Goal: Task Accomplishment & Management: Manage account settings

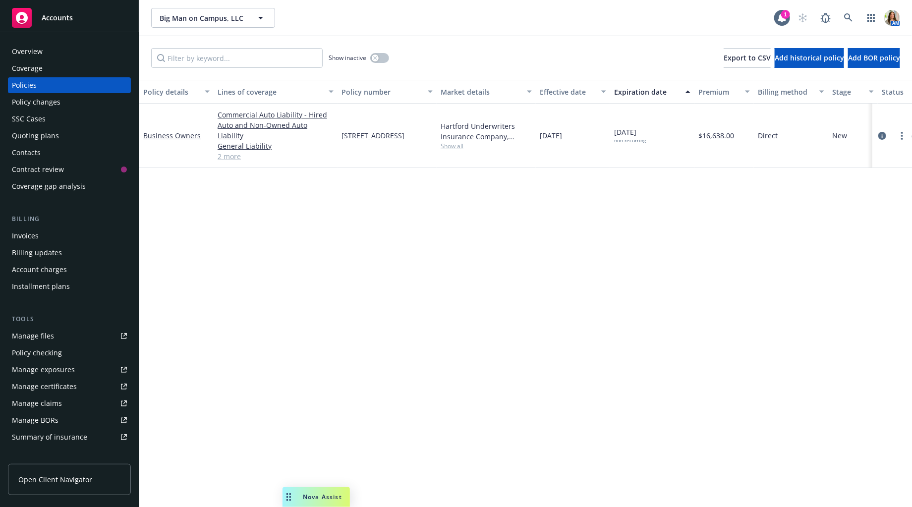
click at [43, 50] on div "Overview" at bounding box center [69, 52] width 115 height 16
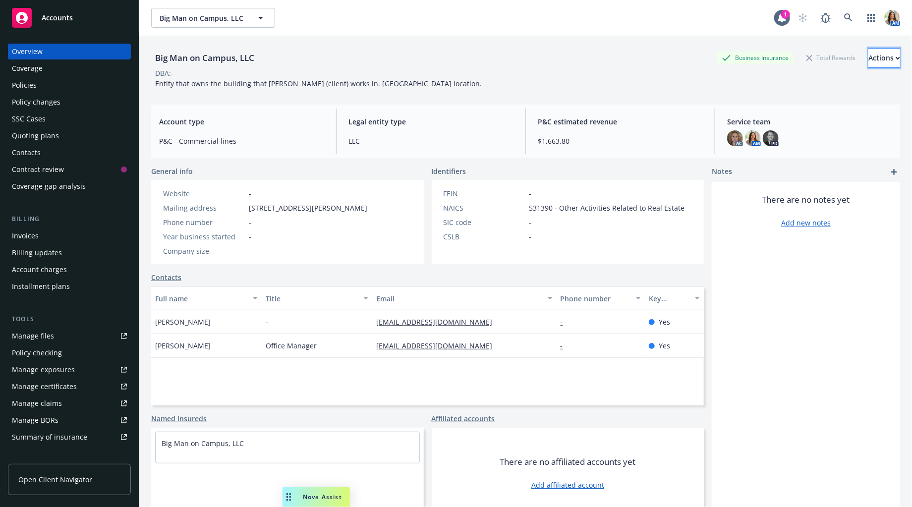
click at [868, 53] on div "Actions" at bounding box center [884, 58] width 32 height 19
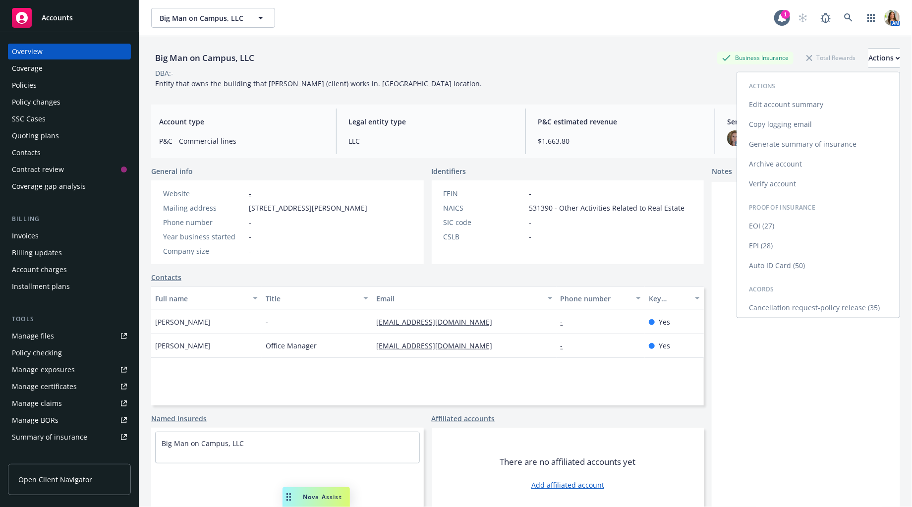
click at [790, 162] on link "Archive account" at bounding box center [818, 164] width 163 height 20
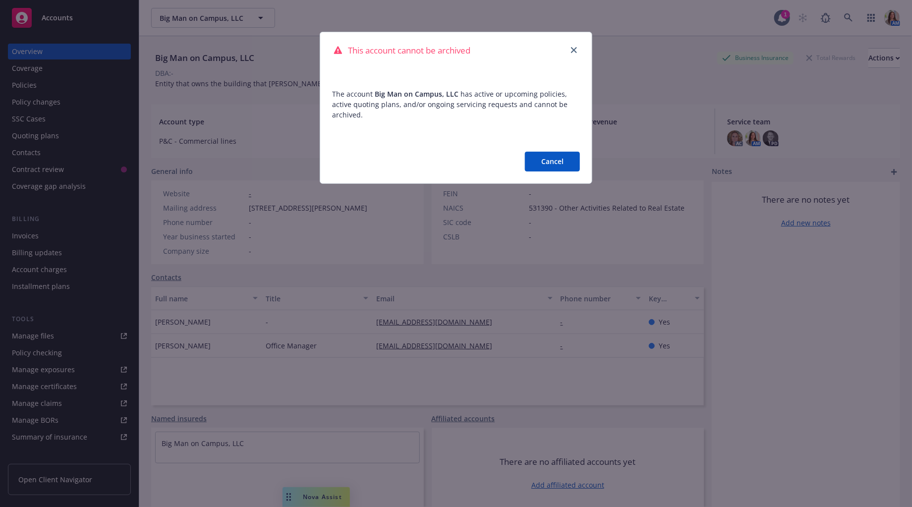
click at [538, 164] on button "Cancel" at bounding box center [552, 162] width 55 height 20
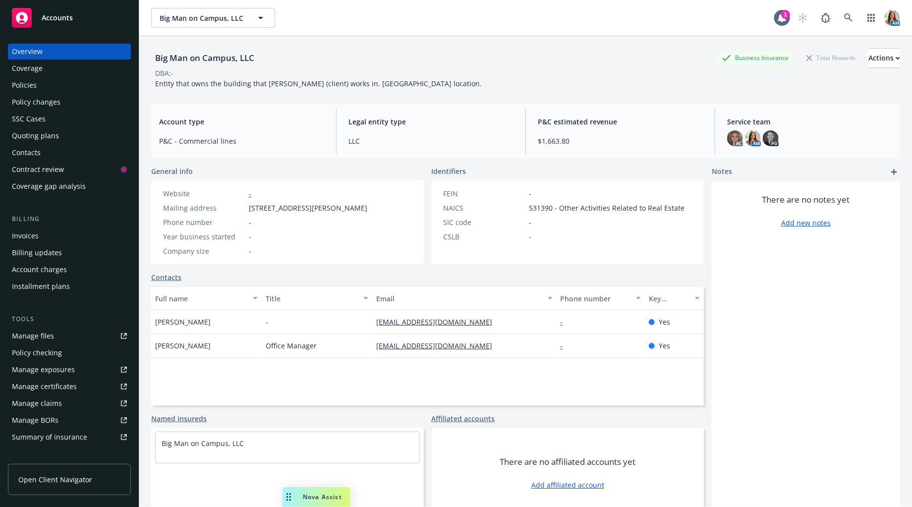
click at [67, 136] on div "Quoting plans" at bounding box center [69, 136] width 115 height 16
